Goal: Task Accomplishment & Management: Use online tool/utility

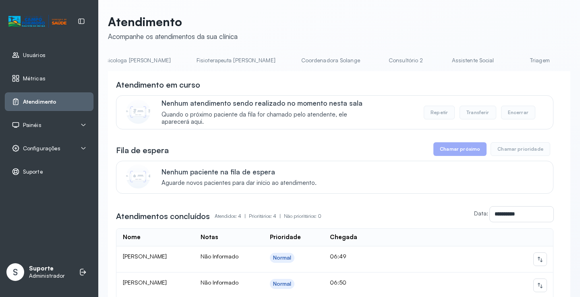
scroll to position [0, 429]
click at [497, 59] on link "Triagem" at bounding box center [525, 60] width 56 height 13
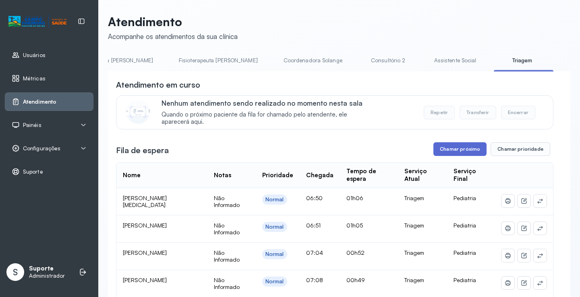
click at [456, 151] on button "Chamar próximo" at bounding box center [459, 149] width 53 height 14
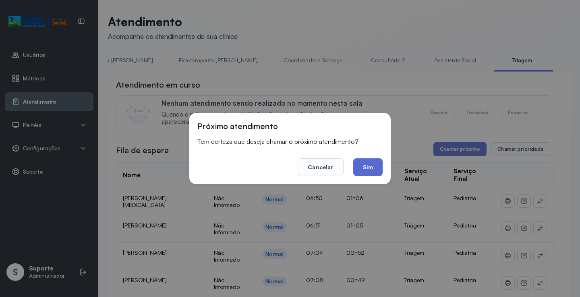
click at [369, 169] on button "Sim" at bounding box center [367, 168] width 29 height 18
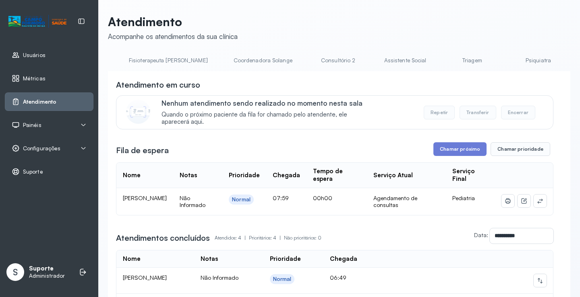
scroll to position [0, 487]
click at [439, 57] on link "Triagem" at bounding box center [467, 60] width 56 height 13
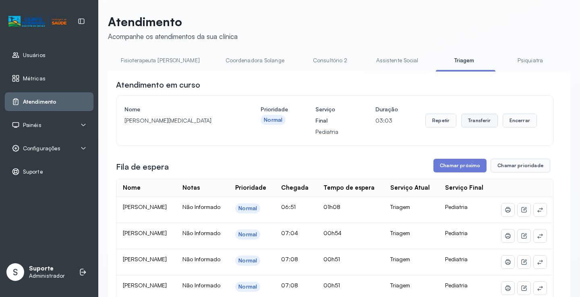
click at [477, 122] on button "Transferir" at bounding box center [479, 121] width 37 height 14
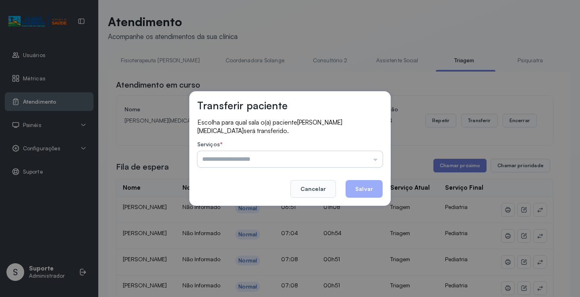
click at [375, 161] on input "text" at bounding box center [289, 159] width 185 height 16
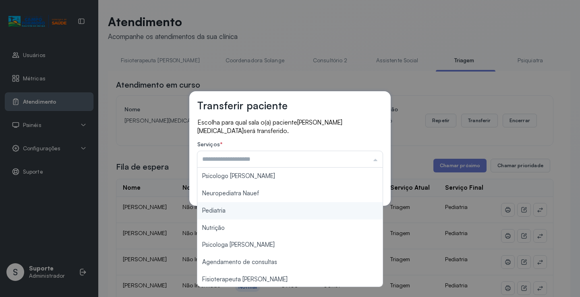
type input "*********"
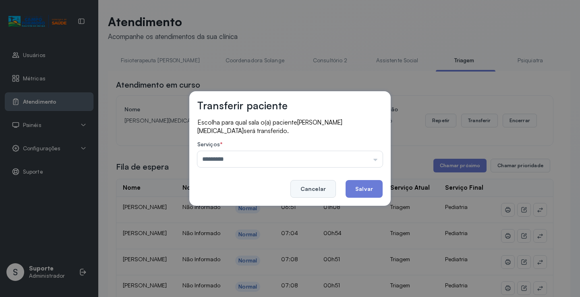
drag, startPoint x: 228, startPoint y: 210, endPoint x: 297, endPoint y: 192, distance: 70.8
click at [242, 207] on div "Transferir paciente Escolha para qual sala o(a) paciente Lunna Yasmin Alencar s…" at bounding box center [290, 148] width 580 height 297
click at [361, 188] on button "Salvar" at bounding box center [363, 189] width 37 height 18
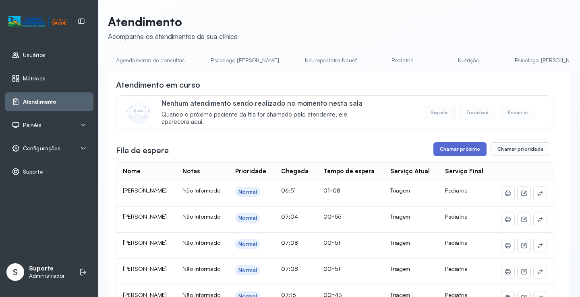
click at [458, 155] on button "Chamar próximo" at bounding box center [459, 149] width 53 height 14
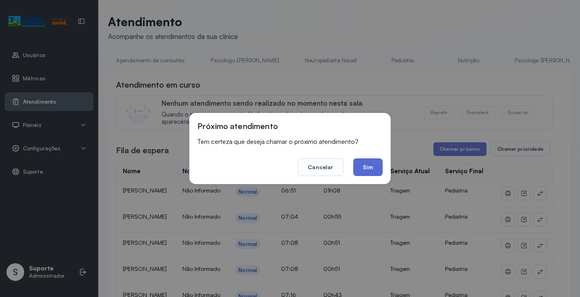
click at [368, 168] on button "Sim" at bounding box center [367, 168] width 29 height 18
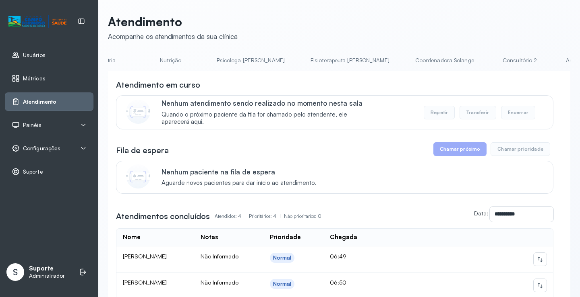
scroll to position [0, 443]
click at [483, 56] on link "Triagem" at bounding box center [511, 60] width 56 height 13
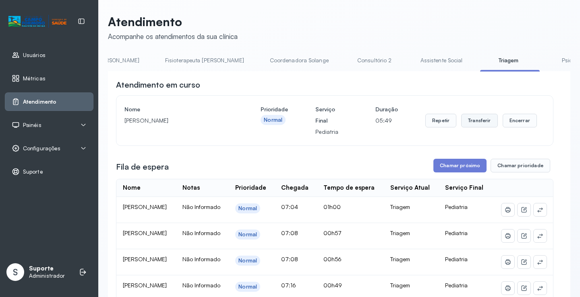
click at [480, 128] on button "Transferir" at bounding box center [479, 121] width 37 height 14
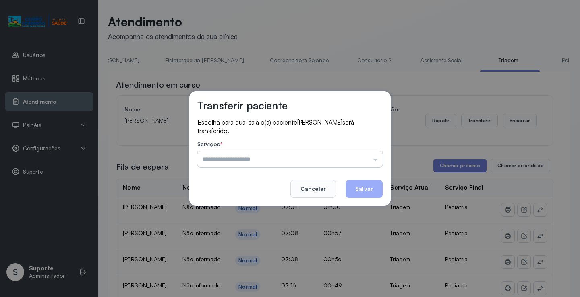
click at [377, 159] on input "text" at bounding box center [289, 159] width 185 height 16
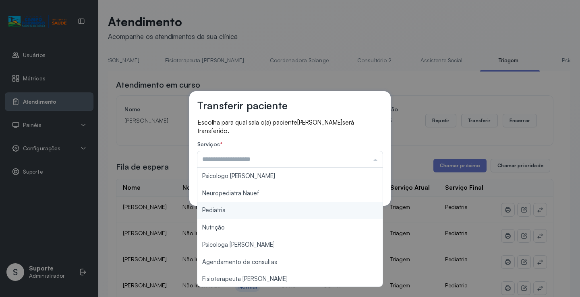
type input "*********"
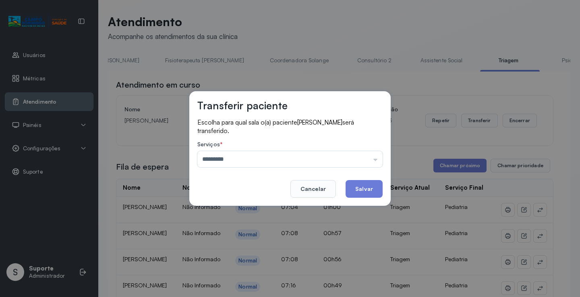
click at [231, 208] on div "Transferir paciente Escolha para qual sala o(a) paciente Manoel Davi de moreira…" at bounding box center [290, 148] width 580 height 297
click at [364, 186] on button "Salvar" at bounding box center [363, 189] width 37 height 18
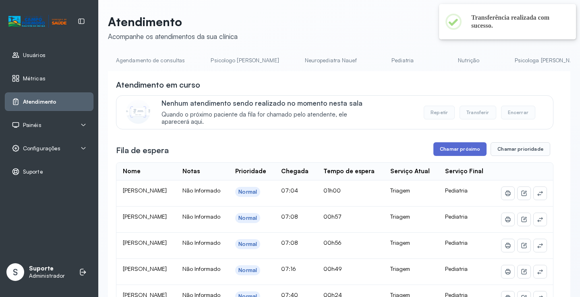
click at [464, 150] on button "Chamar próximo" at bounding box center [459, 149] width 53 height 14
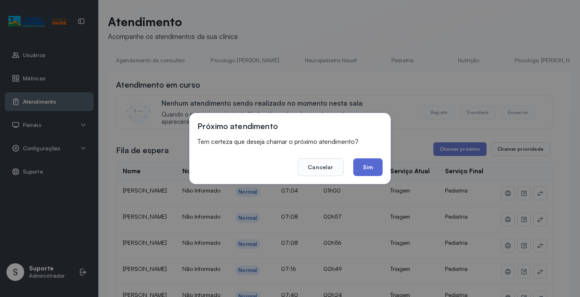
click at [372, 172] on button "Sim" at bounding box center [367, 168] width 29 height 18
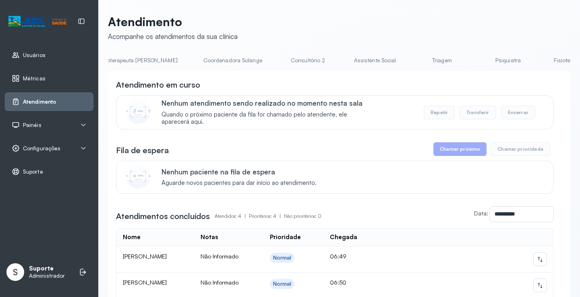
scroll to position [0, 515]
click at [411, 62] on link "Triagem" at bounding box center [439, 60] width 56 height 13
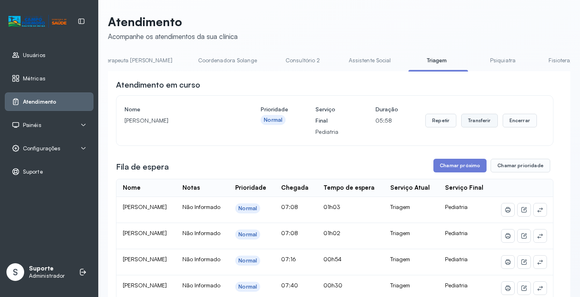
click at [485, 120] on button "Transferir" at bounding box center [479, 121] width 37 height 14
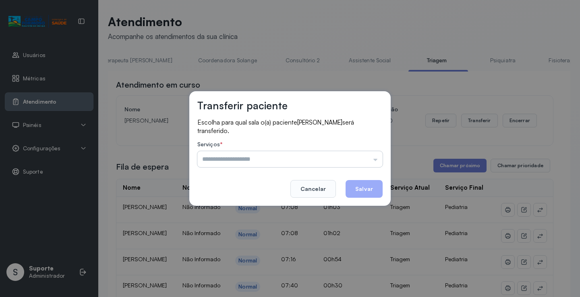
click at [375, 161] on input "text" at bounding box center [289, 159] width 185 height 16
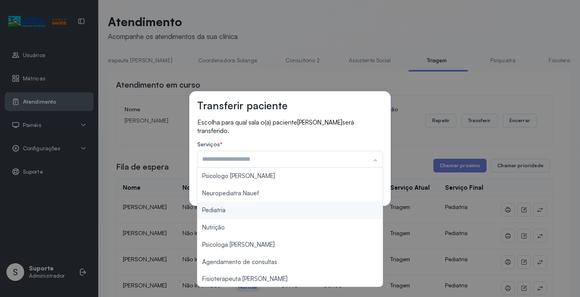
type input "*********"
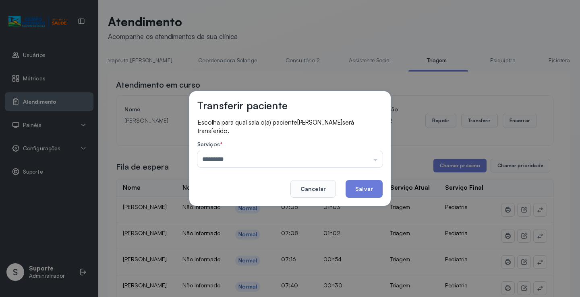
click at [236, 210] on div "Transferir paciente Escolha para qual sala o(a) paciente Kaio Miguel de souza s…" at bounding box center [290, 148] width 580 height 297
click at [363, 188] on button "Salvar" at bounding box center [363, 189] width 37 height 18
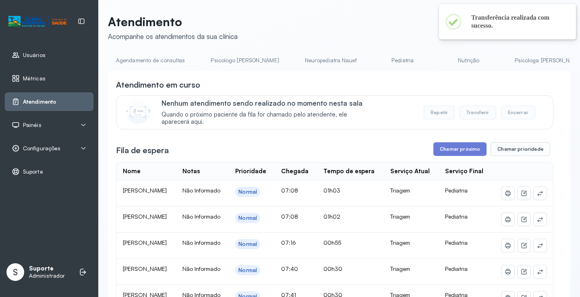
click at [461, 150] on button "Chamar próximo" at bounding box center [459, 149] width 53 height 14
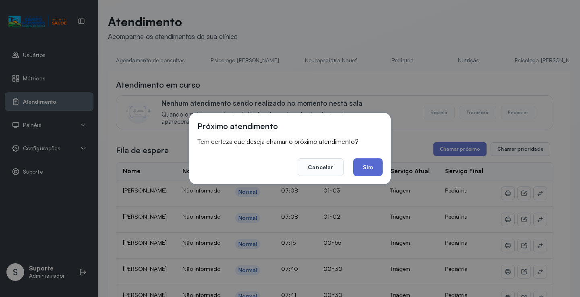
click at [368, 164] on button "Sim" at bounding box center [367, 168] width 29 height 18
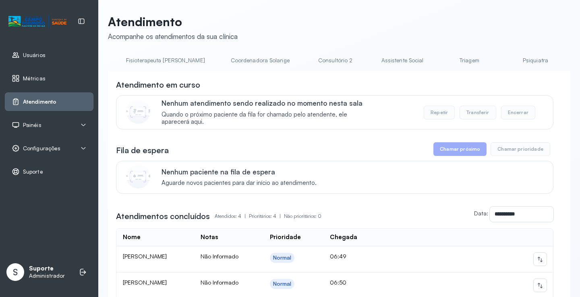
scroll to position [0, 500]
click at [426, 61] on link "Triagem" at bounding box center [454, 60] width 56 height 13
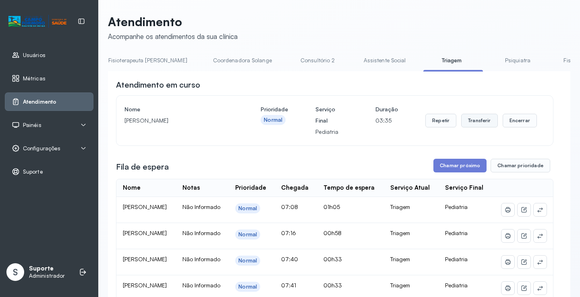
click at [475, 120] on button "Transferir" at bounding box center [479, 121] width 37 height 14
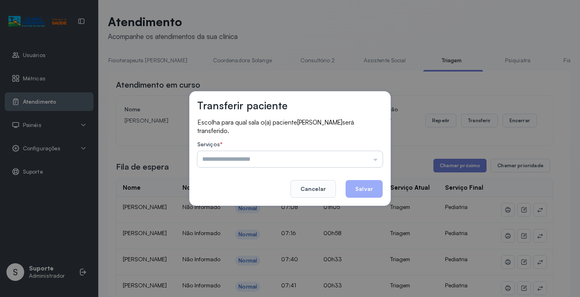
click at [376, 158] on input "text" at bounding box center [289, 159] width 185 height 16
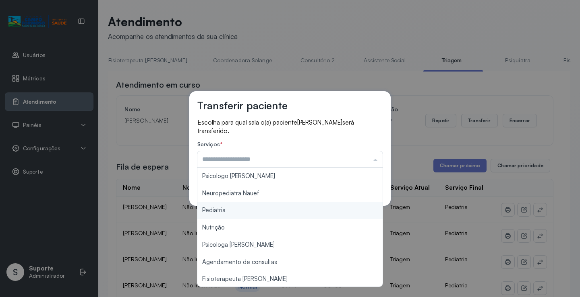
type input "*********"
drag, startPoint x: 257, startPoint y: 213, endPoint x: 292, endPoint y: 212, distance: 35.0
click at [281, 212] on div "Transferir paciente Escolha para qual sala o(a) paciente [PERSON_NAME] será tra…" at bounding box center [290, 148] width 580 height 297
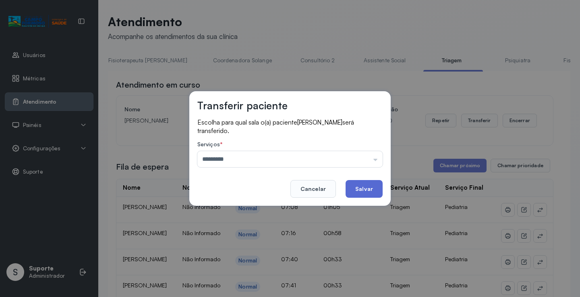
click at [364, 190] on button "Salvar" at bounding box center [363, 189] width 37 height 18
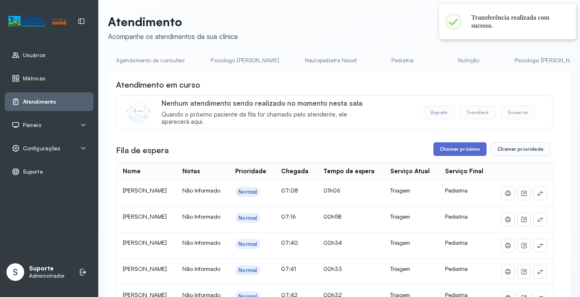
click at [460, 150] on button "Chamar próximo" at bounding box center [459, 149] width 53 height 14
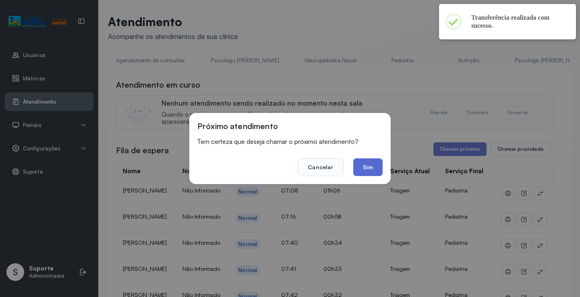
click at [370, 167] on button "Sim" at bounding box center [367, 168] width 29 height 18
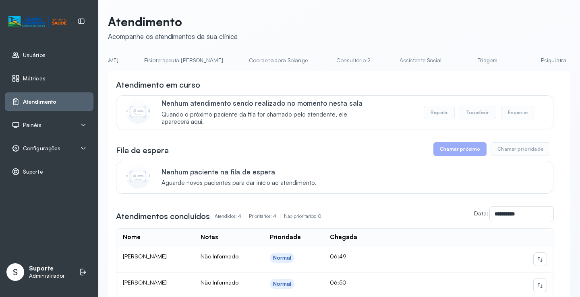
scroll to position [0, 471]
click at [455, 65] on link "Triagem" at bounding box center [483, 60] width 56 height 13
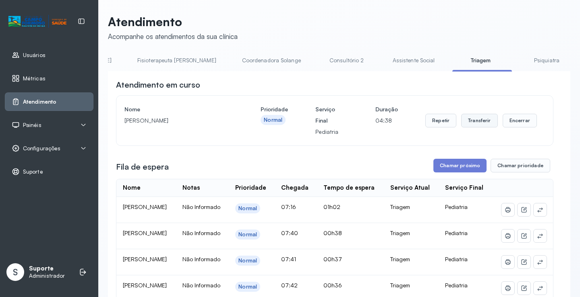
click at [477, 124] on button "Transferir" at bounding box center [479, 121] width 37 height 14
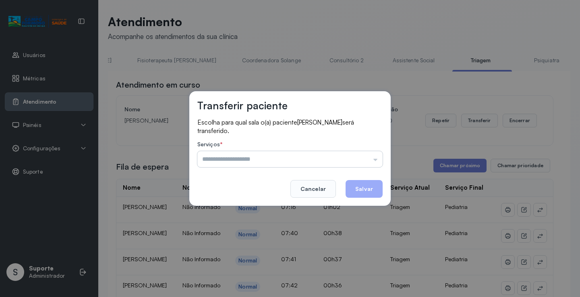
click at [378, 160] on input "text" at bounding box center [289, 159] width 185 height 16
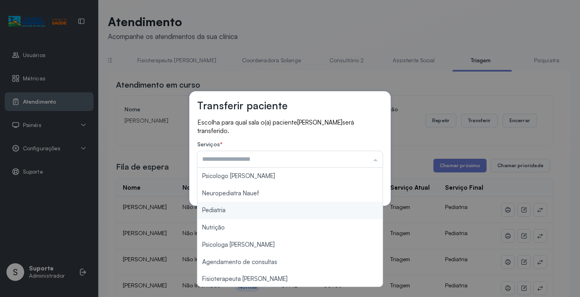
type input "*********"
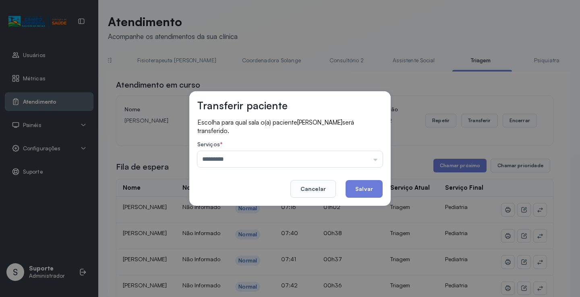
click at [222, 212] on div "Transferir paciente Escolha para qual sala o(a) paciente Heitor Lucas souza ser…" at bounding box center [290, 148] width 580 height 297
click at [365, 189] on button "Salvar" at bounding box center [363, 189] width 37 height 18
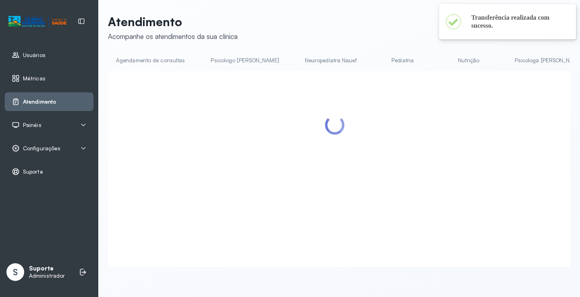
click at [454, 167] on div at bounding box center [334, 159] width 437 height 161
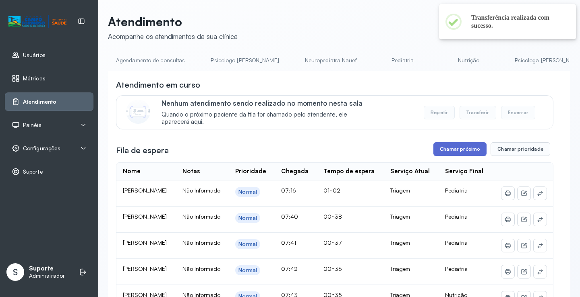
click at [462, 155] on button "Chamar próximo" at bounding box center [459, 149] width 53 height 14
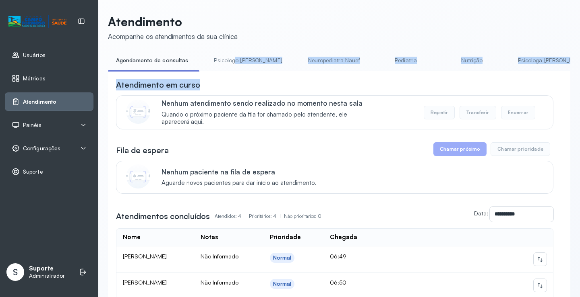
drag, startPoint x: 231, startPoint y: 71, endPoint x: 273, endPoint y: 74, distance: 42.3
click at [273, 74] on div "**********" at bounding box center [339, 228] width 462 height 349
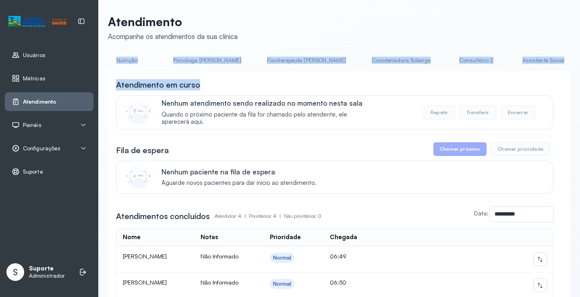
scroll to position [0, 371]
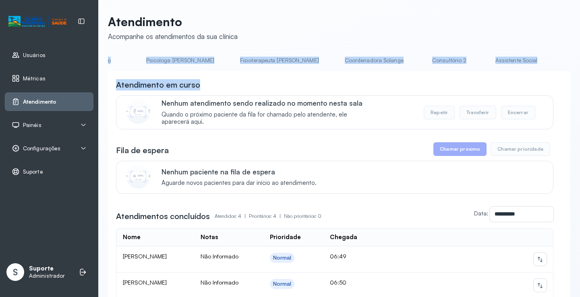
click at [555, 63] on link "Triagem" at bounding box center [583, 60] width 56 height 13
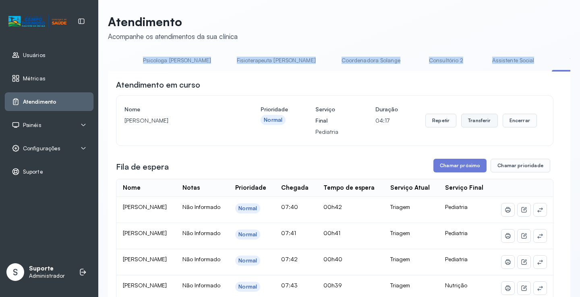
click at [479, 128] on button "Transferir" at bounding box center [479, 121] width 37 height 14
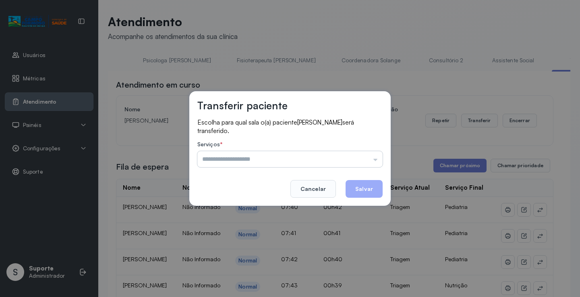
click at [375, 159] on input "text" at bounding box center [289, 159] width 185 height 16
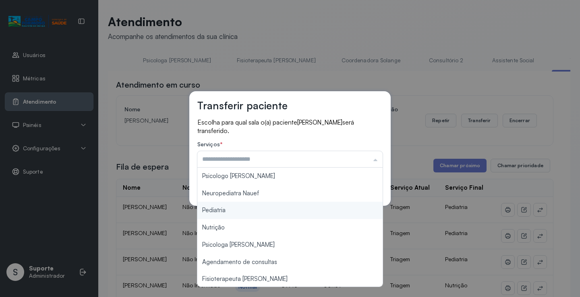
type input "*********"
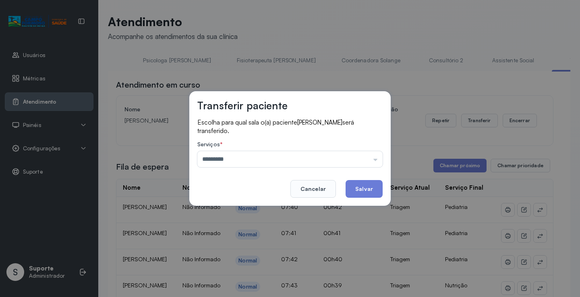
drag, startPoint x: 236, startPoint y: 212, endPoint x: 250, endPoint y: 212, distance: 14.1
click at [244, 212] on div "Transferir paciente Escolha para qual sala o(a) paciente Nadylla lorrene correi…" at bounding box center [290, 148] width 580 height 297
click at [372, 190] on button "Salvar" at bounding box center [363, 189] width 37 height 18
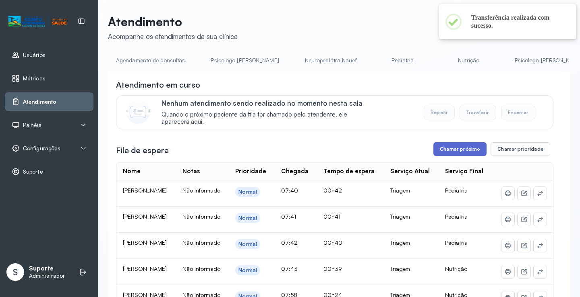
click at [462, 153] on button "Chamar próximo" at bounding box center [459, 149] width 53 height 14
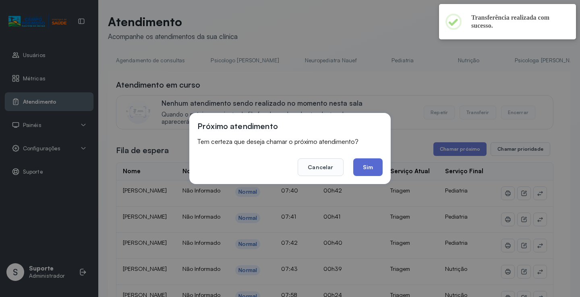
click at [366, 170] on button "Sim" at bounding box center [367, 168] width 29 height 18
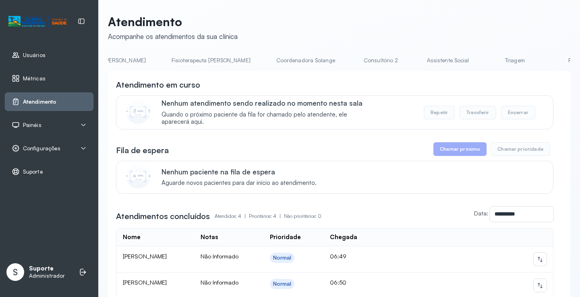
scroll to position [0, 449]
click at [477, 63] on link "Triagem" at bounding box center [505, 60] width 56 height 13
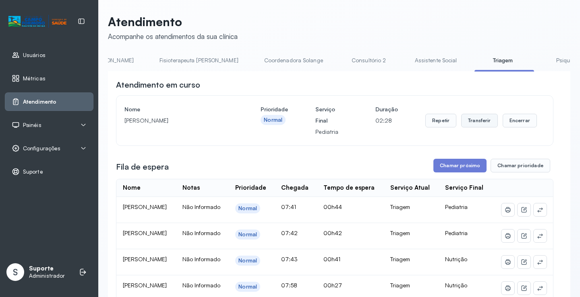
click at [483, 120] on button "Transferir" at bounding box center [479, 121] width 37 height 14
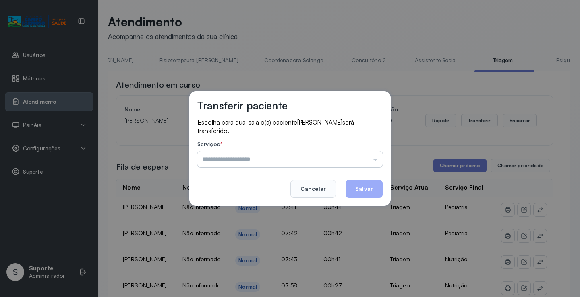
click at [374, 162] on input "text" at bounding box center [289, 159] width 185 height 16
type input "*********"
click at [227, 210] on div "Transferir paciente Escolha para qual sala o(a) paciente Anna Júlia maria será …" at bounding box center [290, 148] width 580 height 297
click at [373, 189] on button "Salvar" at bounding box center [363, 189] width 37 height 18
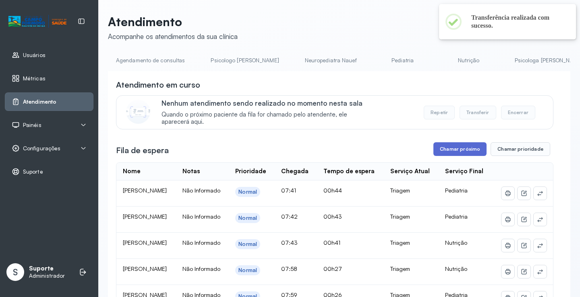
click at [459, 152] on button "Chamar próximo" at bounding box center [459, 149] width 53 height 14
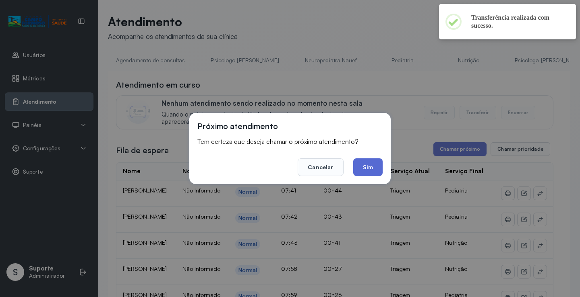
click at [368, 167] on button "Sim" at bounding box center [367, 168] width 29 height 18
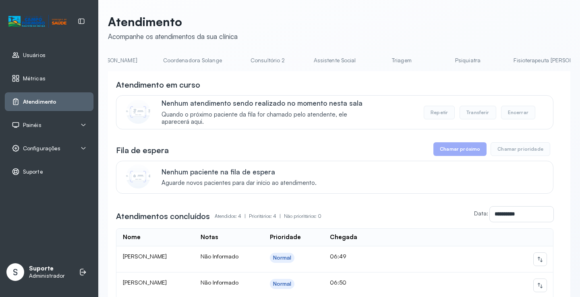
scroll to position [0, 555]
click at [371, 63] on link "Triagem" at bounding box center [399, 60] width 56 height 13
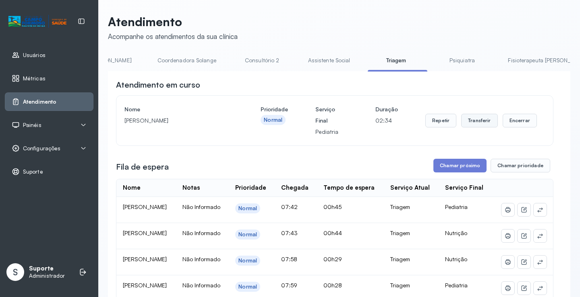
click at [473, 127] on button "Transferir" at bounding box center [479, 121] width 37 height 14
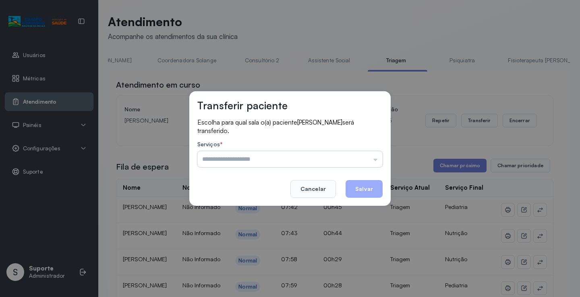
click at [375, 161] on input "text" at bounding box center [289, 159] width 185 height 16
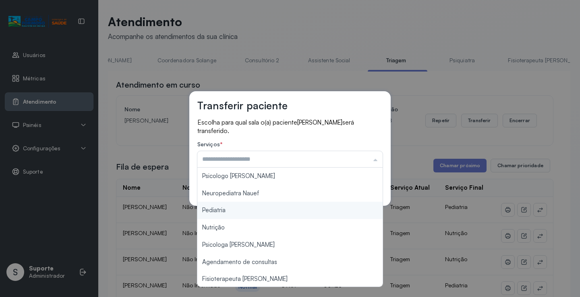
type input "*********"
click at [256, 212] on div "Transferir paciente Escolha para qual sala o(a) paciente [PERSON_NAME] será tra…" at bounding box center [290, 148] width 580 height 297
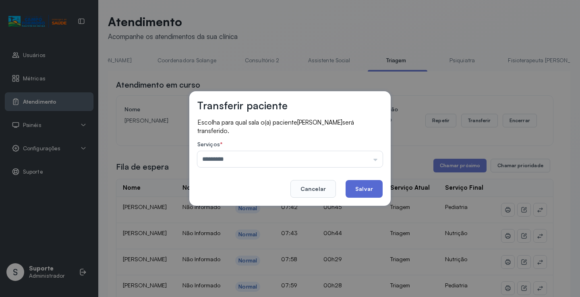
click at [376, 190] on button "Salvar" at bounding box center [363, 189] width 37 height 18
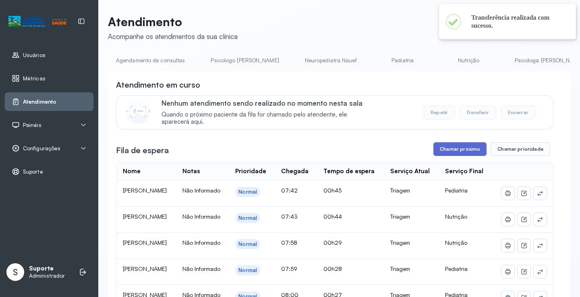
click at [462, 153] on button "Chamar próximo" at bounding box center [459, 149] width 53 height 14
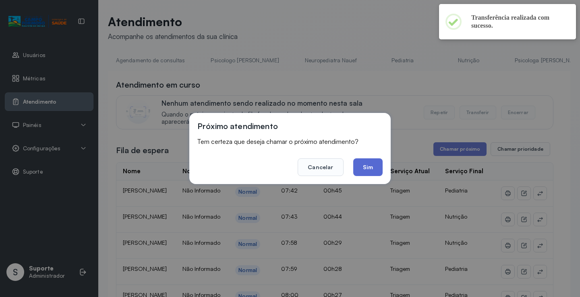
click at [369, 170] on button "Sim" at bounding box center [367, 168] width 29 height 18
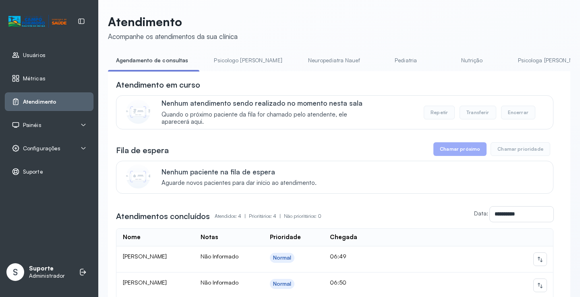
click at [433, 118] on button "Repetir" at bounding box center [438, 113] width 31 height 14
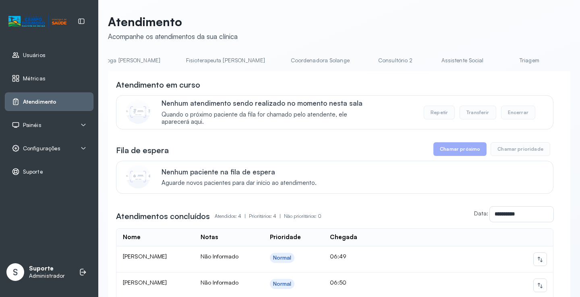
scroll to position [0, 454]
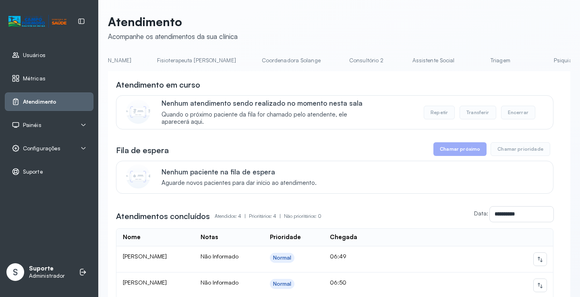
click at [472, 65] on link "Triagem" at bounding box center [500, 60] width 56 height 13
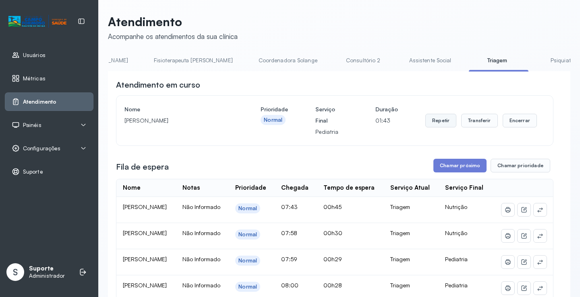
click at [437, 123] on button "Repetir" at bounding box center [440, 121] width 31 height 14
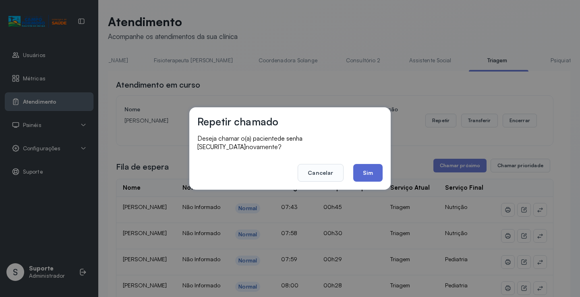
click at [366, 170] on button "Sim" at bounding box center [367, 173] width 29 height 18
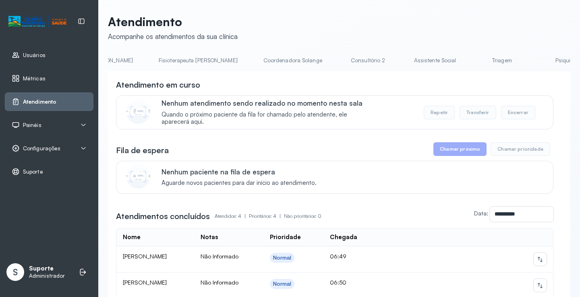
scroll to position [0, 455]
click at [471, 67] on link "Triagem" at bounding box center [499, 60] width 56 height 13
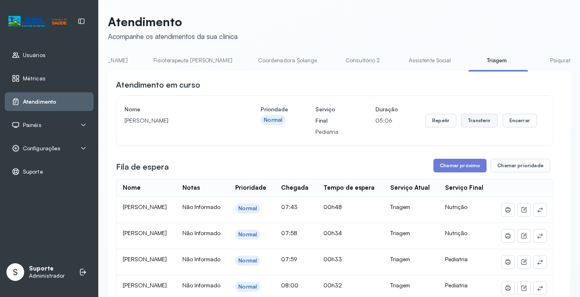
click at [484, 125] on button "Transferir" at bounding box center [479, 121] width 37 height 14
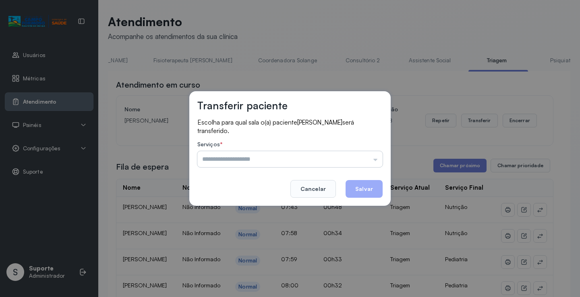
click at [379, 161] on input "text" at bounding box center [289, 159] width 185 height 16
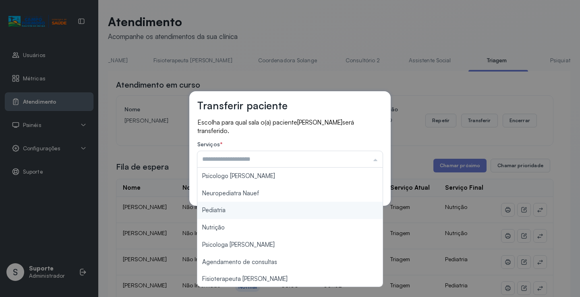
type input "*********"
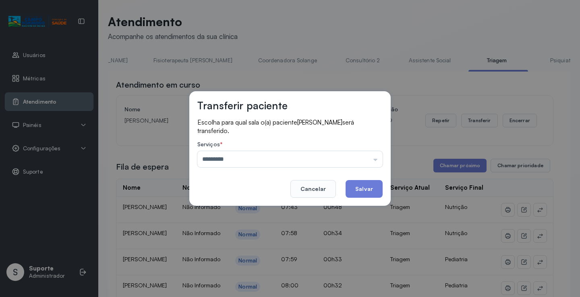
drag, startPoint x: 241, startPoint y: 212, endPoint x: 304, endPoint y: 210, distance: 63.2
click at [242, 212] on div "Transferir paciente Escolha para qual sala o(a) paciente [PERSON_NAME] será tra…" at bounding box center [290, 148] width 580 height 297
click at [366, 191] on button "Salvar" at bounding box center [363, 189] width 37 height 18
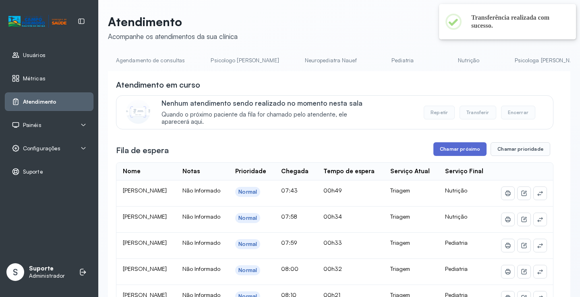
click at [466, 150] on button "Chamar próximo" at bounding box center [459, 149] width 53 height 14
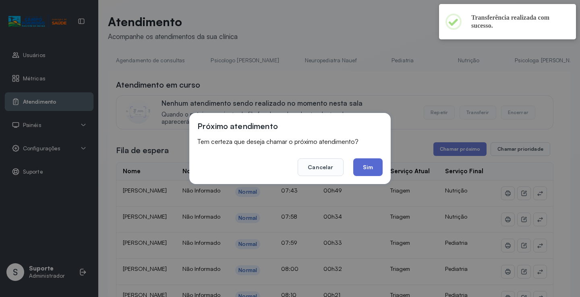
click at [368, 166] on button "Sim" at bounding box center [367, 168] width 29 height 18
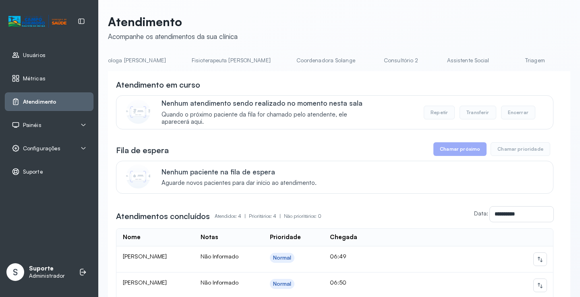
scroll to position [0, 423]
click at [503, 63] on link "Triagem" at bounding box center [531, 60] width 56 height 13
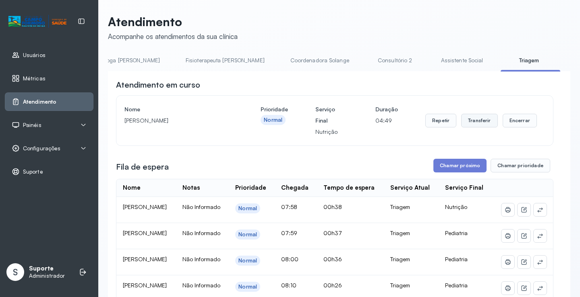
click at [474, 122] on button "Transferir" at bounding box center [479, 121] width 37 height 14
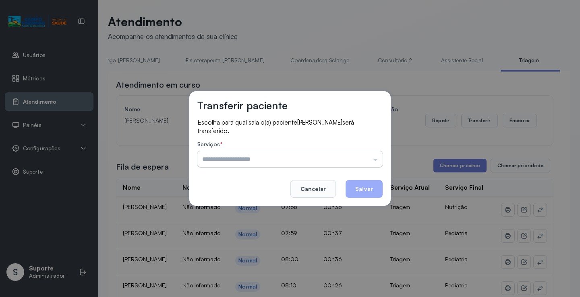
click at [378, 160] on input "text" at bounding box center [289, 159] width 185 height 16
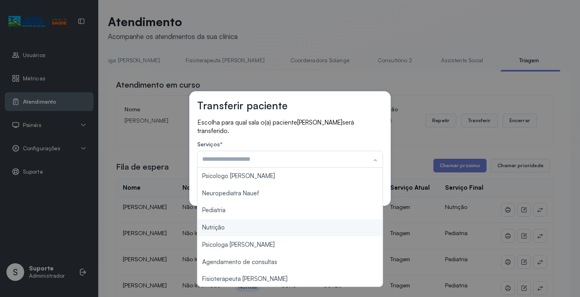
type input "********"
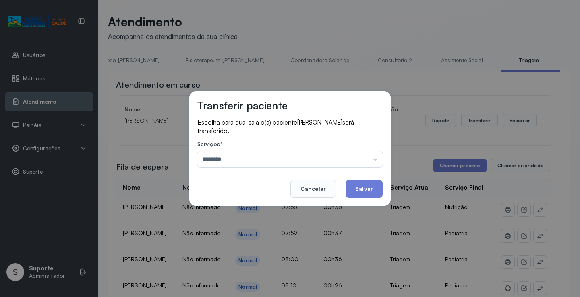
click at [227, 230] on div "Transferir paciente Escolha para qual sala o(a) paciente Isabella Carneiro de S…" at bounding box center [290, 148] width 580 height 297
click at [371, 187] on button "Salvar" at bounding box center [363, 189] width 37 height 18
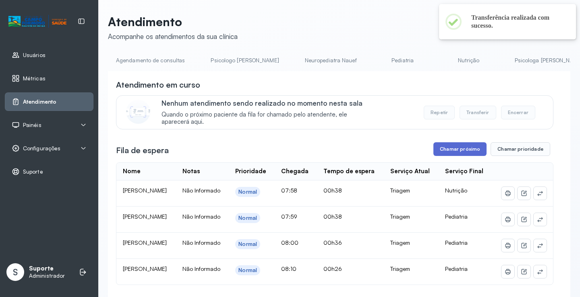
click at [443, 150] on button "Chamar próximo" at bounding box center [459, 149] width 53 height 14
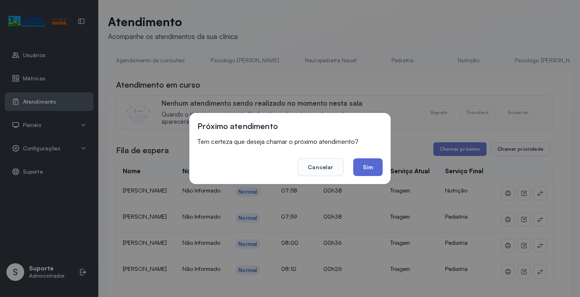
click at [372, 166] on button "Sim" at bounding box center [367, 168] width 29 height 18
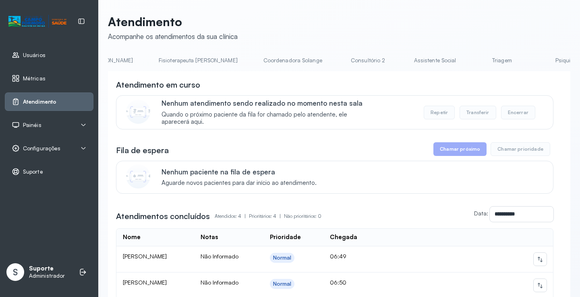
scroll to position [0, 459]
click at [467, 64] on link "Triagem" at bounding box center [495, 60] width 56 height 13
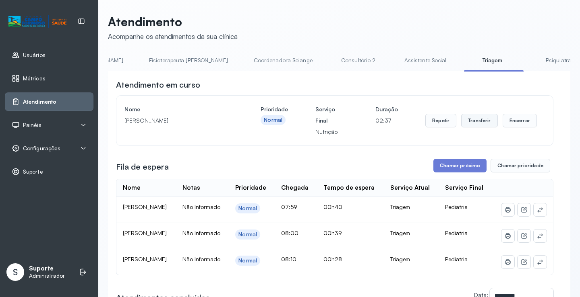
click at [472, 121] on button "Transferir" at bounding box center [479, 121] width 37 height 14
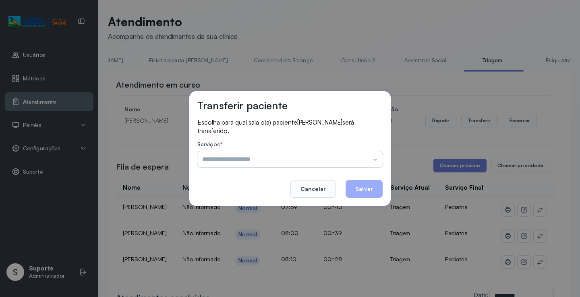
click at [375, 161] on input "text" at bounding box center [289, 159] width 185 height 16
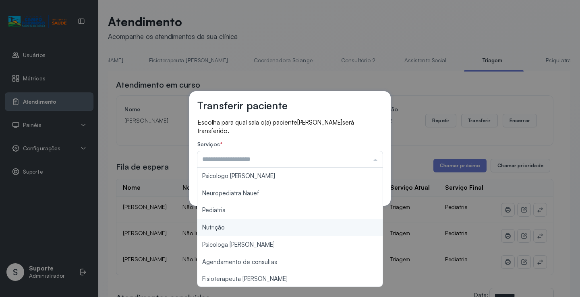
type input "********"
click at [250, 226] on div "Transferir paciente Escolha para qual sala o(a) paciente [PERSON_NAME] será tra…" at bounding box center [290, 148] width 580 height 297
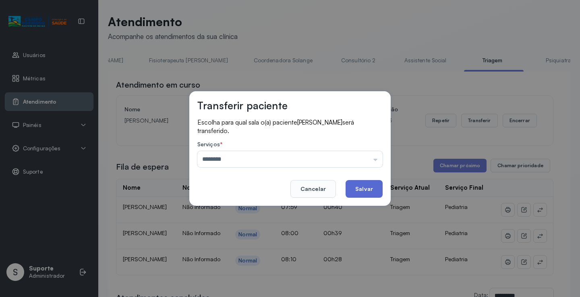
click at [370, 187] on button "Salvar" at bounding box center [363, 189] width 37 height 18
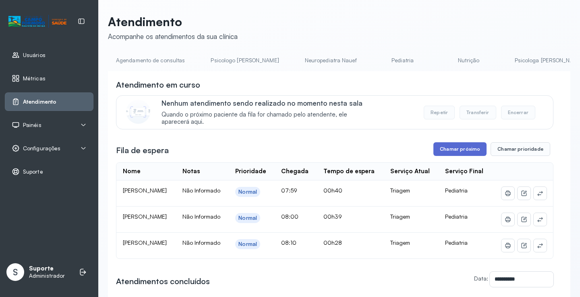
click at [463, 155] on button "Chamar próximo" at bounding box center [459, 149] width 53 height 14
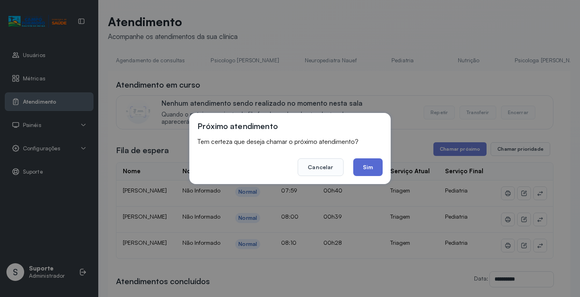
click at [371, 167] on button "Sim" at bounding box center [367, 168] width 29 height 18
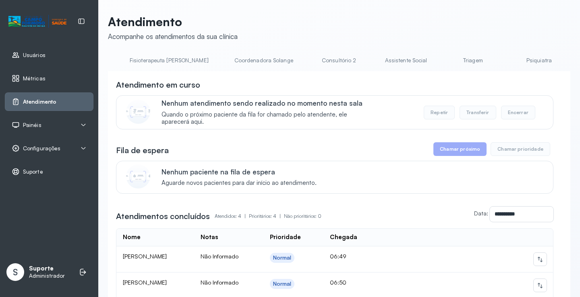
scroll to position [0, 544]
click at [382, 63] on link "Triagem" at bounding box center [410, 60] width 56 height 13
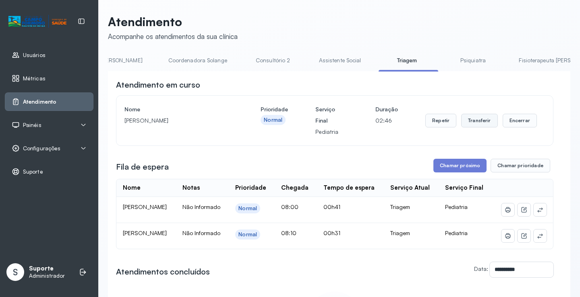
click at [472, 126] on button "Transferir" at bounding box center [479, 121] width 37 height 14
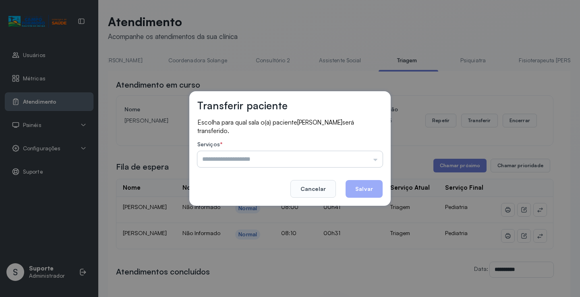
click at [375, 161] on input "text" at bounding box center [289, 159] width 185 height 16
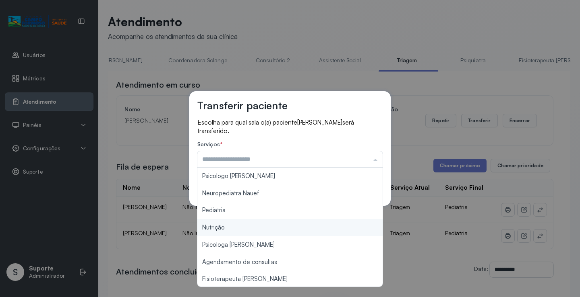
type input "********"
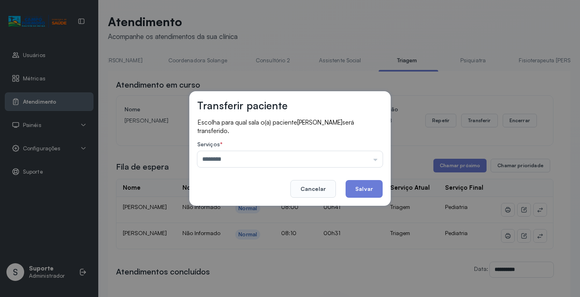
click at [242, 231] on div "Transferir paciente Escolha para qual sala o(a) paciente ZION [PERSON_NAME] ser…" at bounding box center [290, 148] width 580 height 297
click at [369, 191] on button "Salvar" at bounding box center [363, 189] width 37 height 18
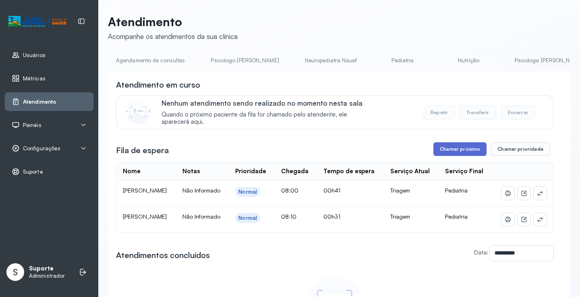
click at [452, 152] on button "Chamar próximo" at bounding box center [459, 149] width 53 height 14
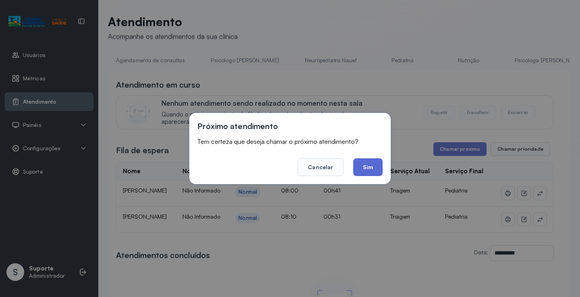
click at [373, 166] on button "Sim" at bounding box center [367, 168] width 29 height 18
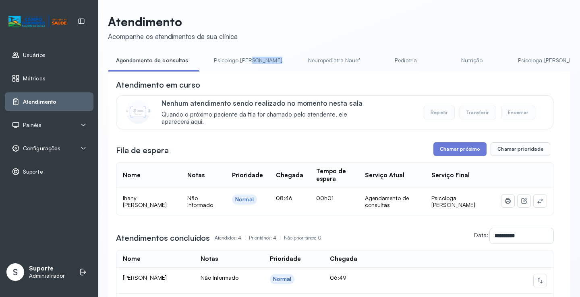
drag, startPoint x: 250, startPoint y: 71, endPoint x: 266, endPoint y: 71, distance: 16.1
click at [266, 71] on ul "Agendamento de consultas Psicologo [PERSON_NAME] Nauef Pediatria Nutrição Psico…" at bounding box center [339, 63] width 462 height 18
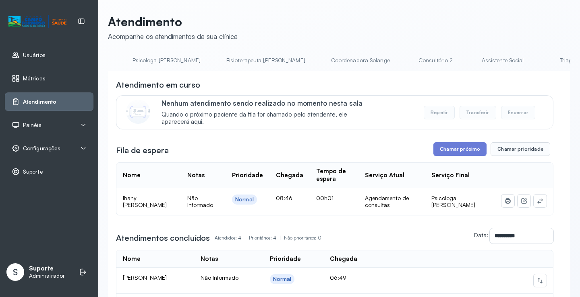
scroll to position [0, 470]
click at [456, 60] on link "Triagem" at bounding box center [484, 60] width 56 height 13
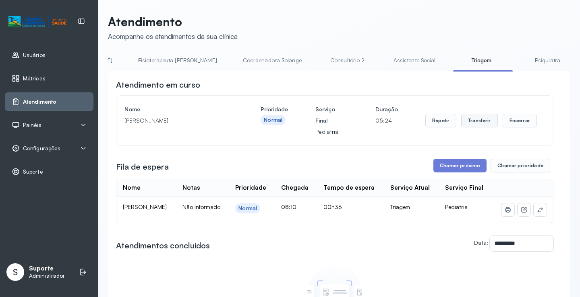
click at [484, 124] on button "Transferir" at bounding box center [479, 121] width 37 height 14
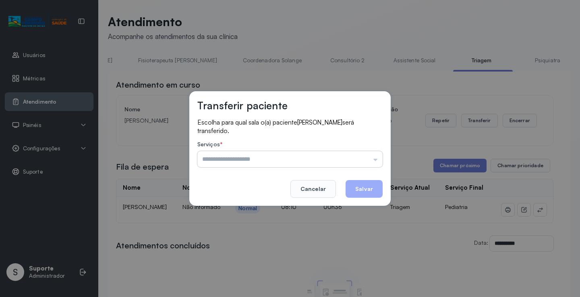
click at [376, 163] on input "text" at bounding box center [289, 159] width 185 height 16
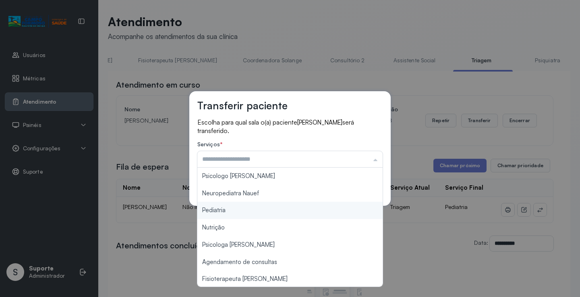
type input "*********"
drag, startPoint x: 225, startPoint y: 209, endPoint x: 255, endPoint y: 203, distance: 30.8
click at [251, 204] on div "Transferir paciente Escolha para qual sala o(a) paciente MARIA JULIA DE SOUZA M…" at bounding box center [289, 148] width 201 height 115
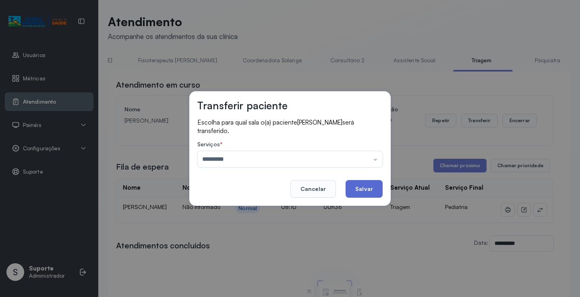
click at [364, 190] on button "Salvar" at bounding box center [363, 189] width 37 height 18
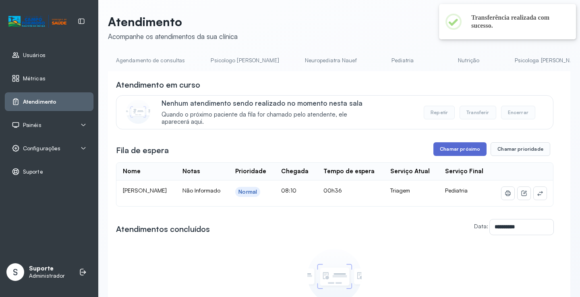
click at [459, 153] on button "Chamar próximo" at bounding box center [459, 149] width 53 height 14
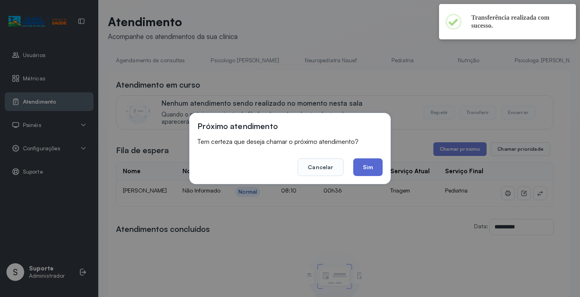
click at [357, 169] on button "Sim" at bounding box center [367, 168] width 29 height 18
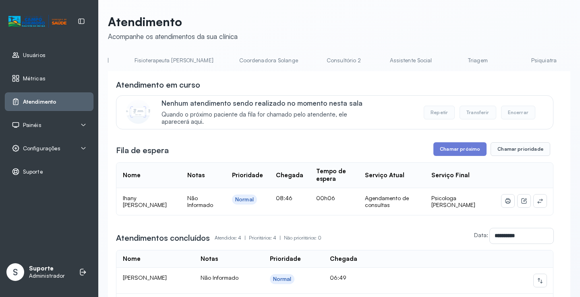
scroll to position [0, 491]
click at [435, 62] on link "Triagem" at bounding box center [463, 60] width 56 height 13
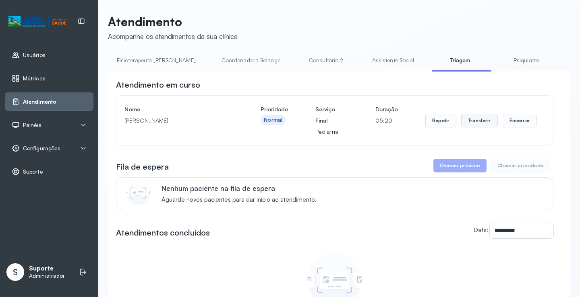
click at [477, 125] on button "Transferir" at bounding box center [479, 121] width 37 height 14
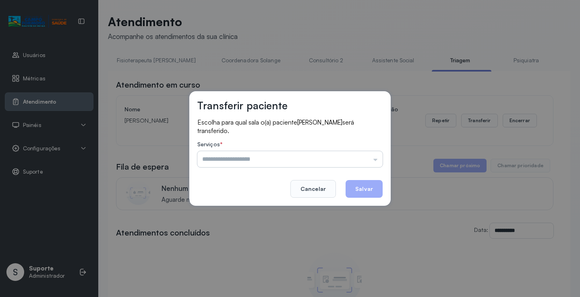
click at [377, 161] on input "text" at bounding box center [289, 159] width 185 height 16
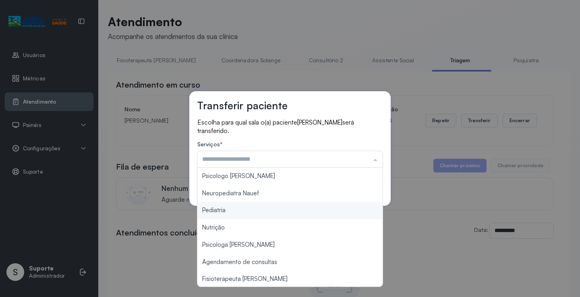
type input "*********"
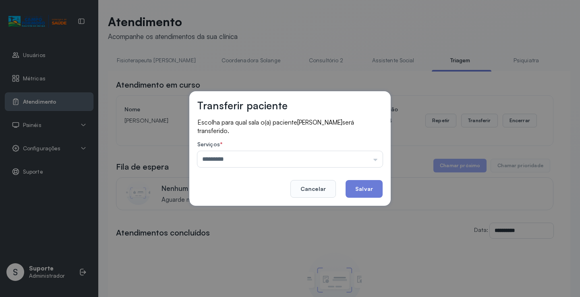
drag, startPoint x: 237, startPoint y: 211, endPoint x: 245, endPoint y: 207, distance: 9.4
click at [237, 210] on div "Transferir paciente Escolha para qual sala o(a) paciente JOSÉ VIEIRA DA SILVA N…" at bounding box center [290, 148] width 580 height 297
click at [366, 184] on button "Salvar" at bounding box center [363, 189] width 37 height 18
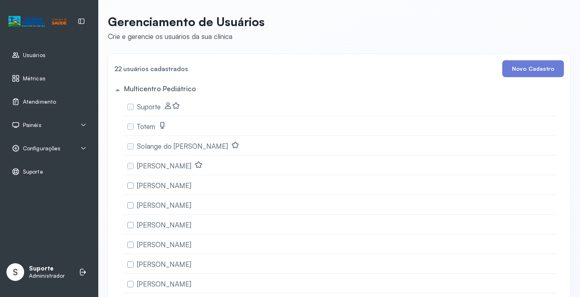
click at [47, 99] on span "Atendimento" at bounding box center [39, 102] width 33 height 7
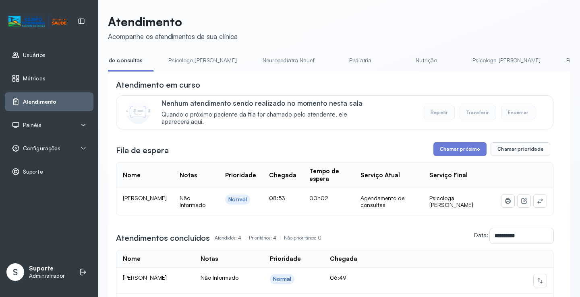
scroll to position [0, 73]
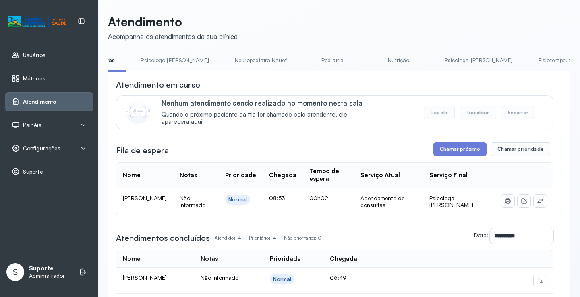
click at [156, 59] on link "Psicologo [PERSON_NAME]" at bounding box center [174, 60] width 84 height 13
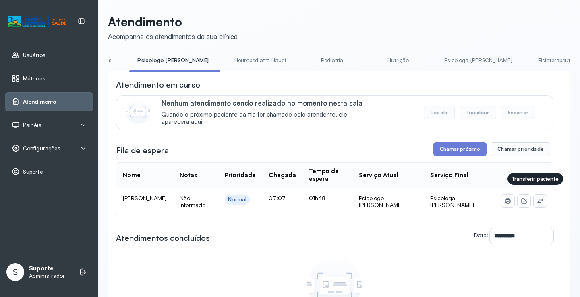
click at [536, 198] on icon at bounding box center [539, 201] width 6 height 6
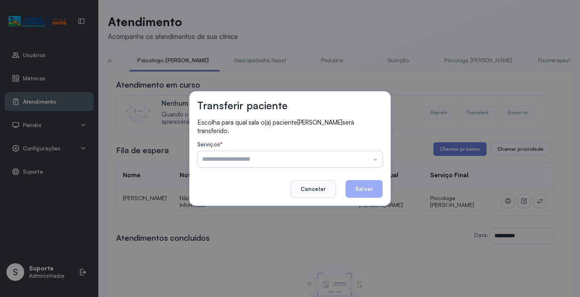
click at [369, 157] on input "text" at bounding box center [289, 159] width 185 height 16
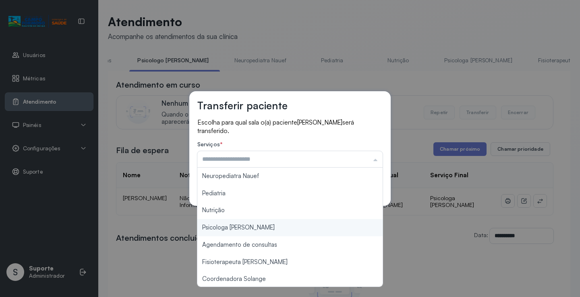
type input "**********"
click at [247, 227] on div "**********" at bounding box center [290, 148] width 580 height 297
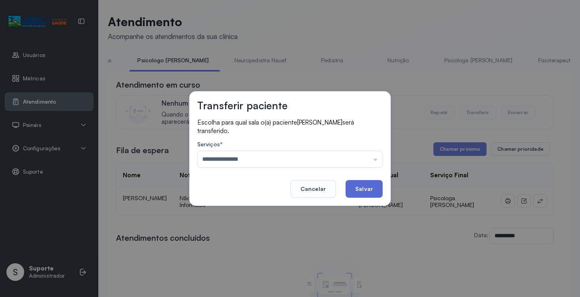
click at [358, 184] on button "Salvar" at bounding box center [363, 189] width 37 height 18
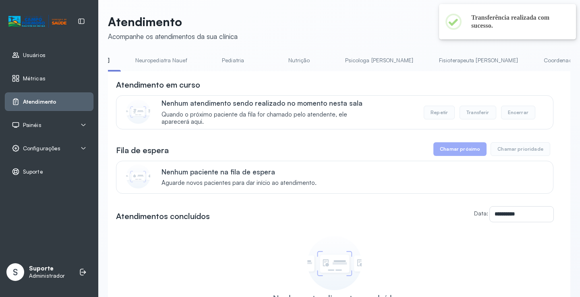
scroll to position [0, 192]
click at [318, 60] on link "Psicologa [PERSON_NAME]" at bounding box center [360, 60] width 84 height 13
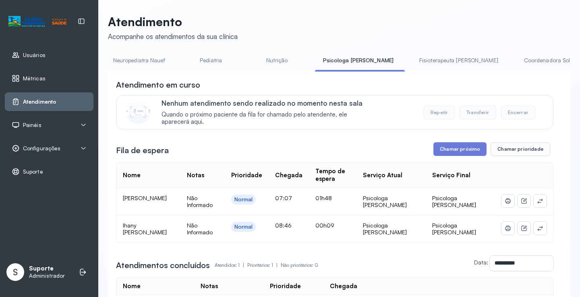
scroll to position [0, 0]
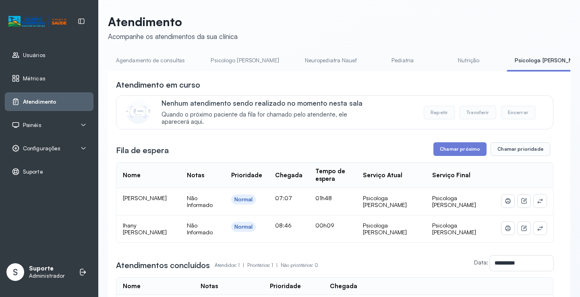
click at [146, 61] on link "Agendamento de consultas" at bounding box center [150, 60] width 85 height 13
